Goal: Transaction & Acquisition: Obtain resource

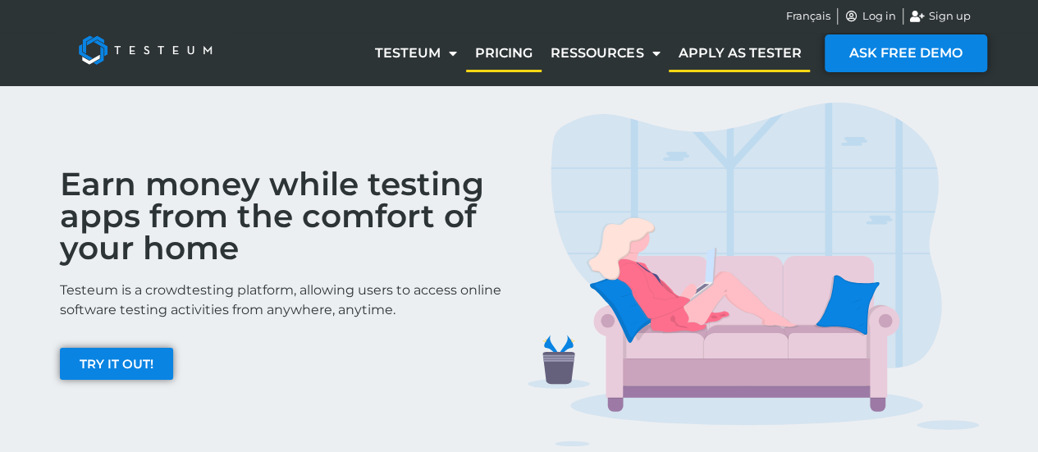
click at [511, 52] on link "Pricing" at bounding box center [503, 53] width 75 height 38
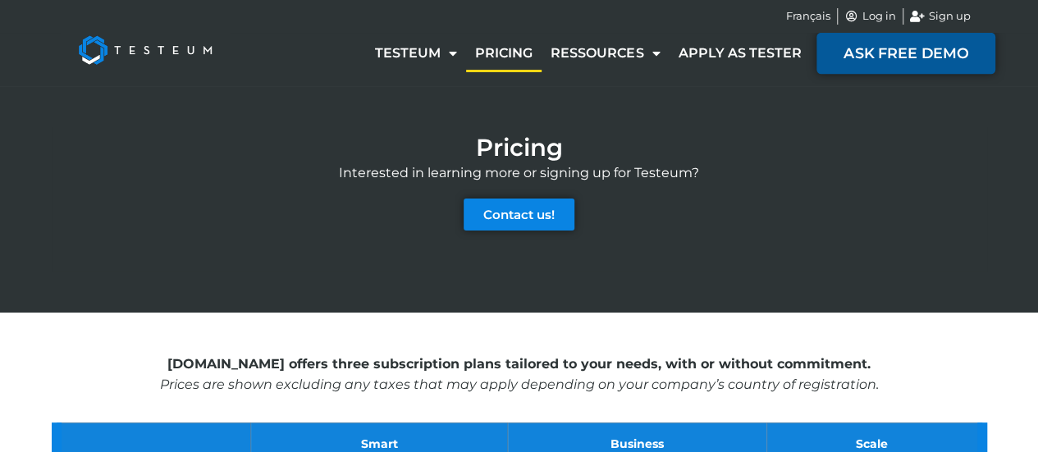
click at [858, 56] on span "ASK FREE DEMO" at bounding box center [905, 53] width 125 height 15
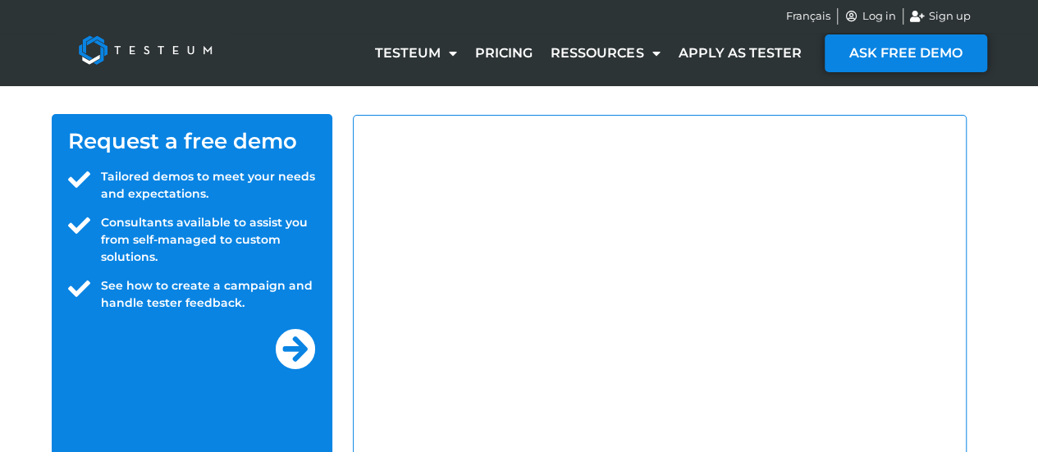
select select "ET"
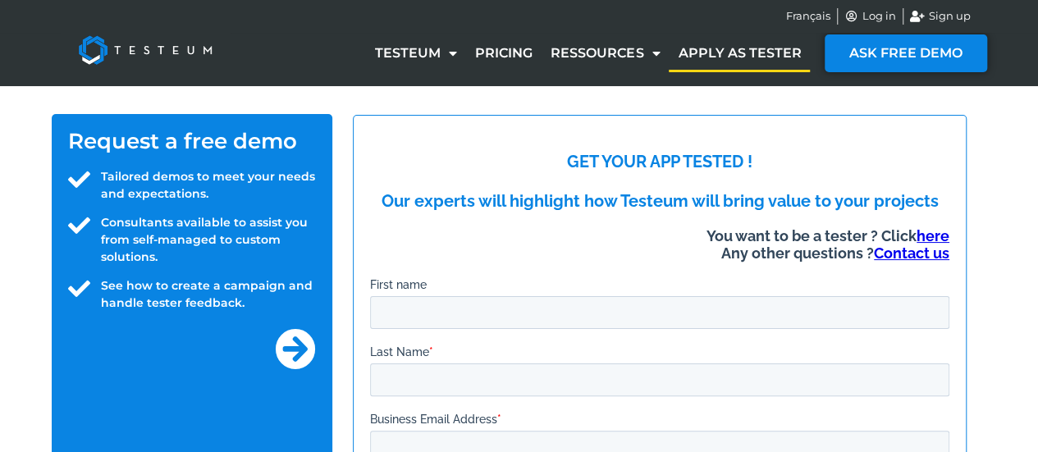
click at [715, 54] on link "Apply as tester" at bounding box center [739, 53] width 141 height 38
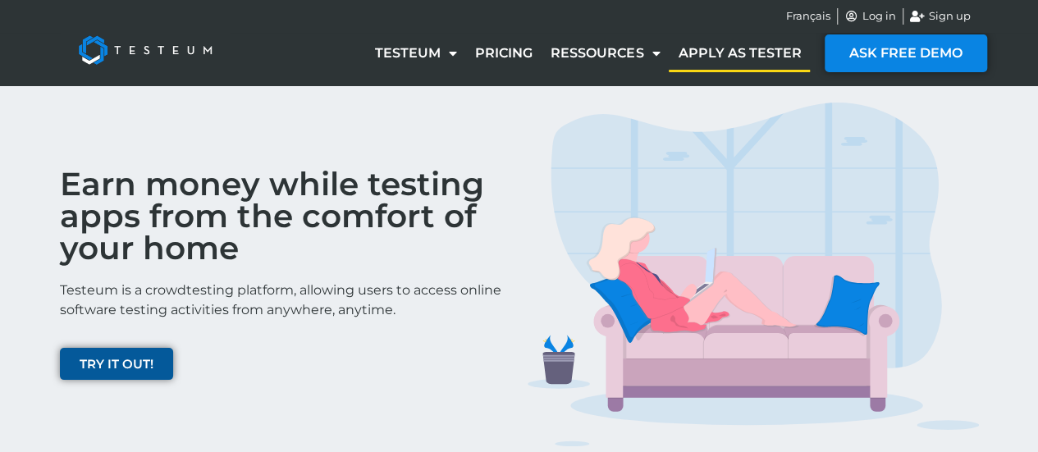
click at [154, 365] on link "TRY IT OUT!" at bounding box center [116, 364] width 113 height 32
click at [111, 352] on link "TRY IT OUT!" at bounding box center [116, 364] width 113 height 32
